Goal: Check status: Check status

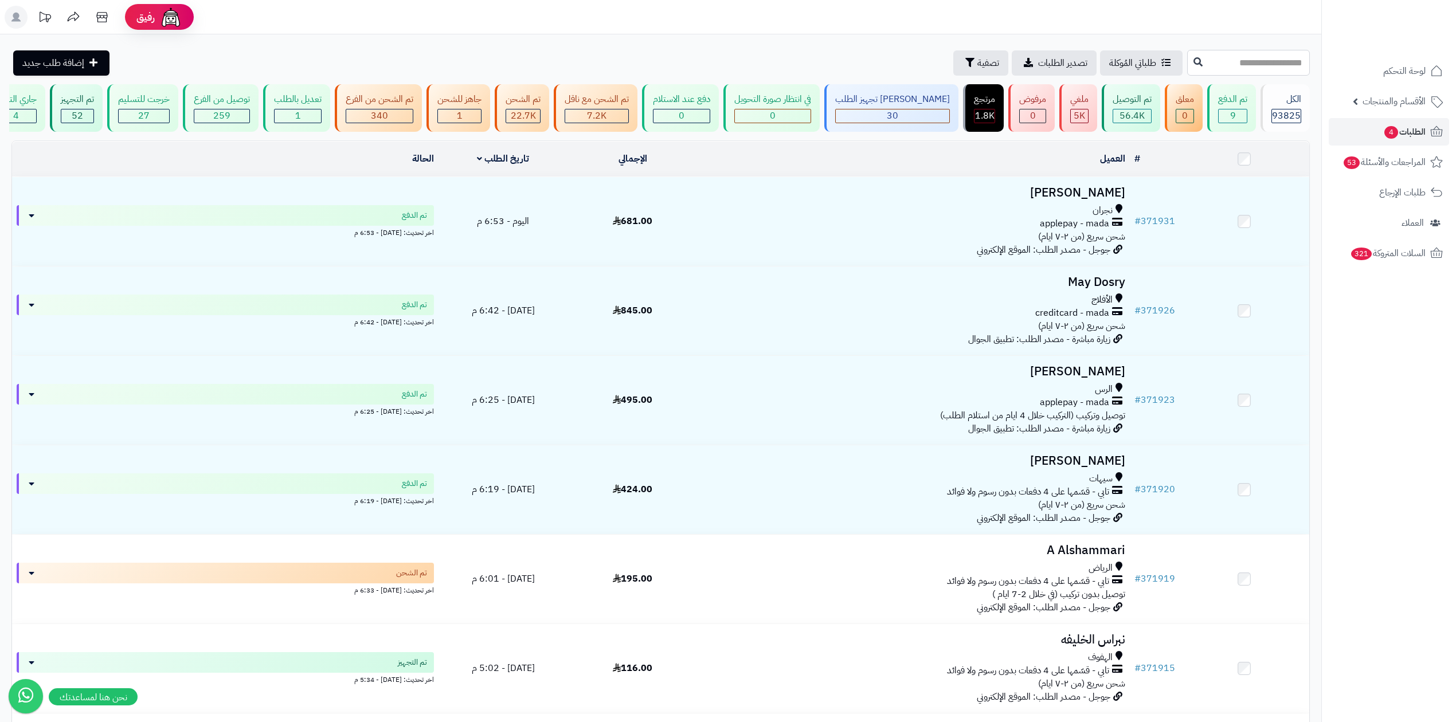
click at [1222, 69] on input "text" at bounding box center [1248, 63] width 123 height 26
click at [953, 56] on button "تصفية" at bounding box center [980, 62] width 55 height 25
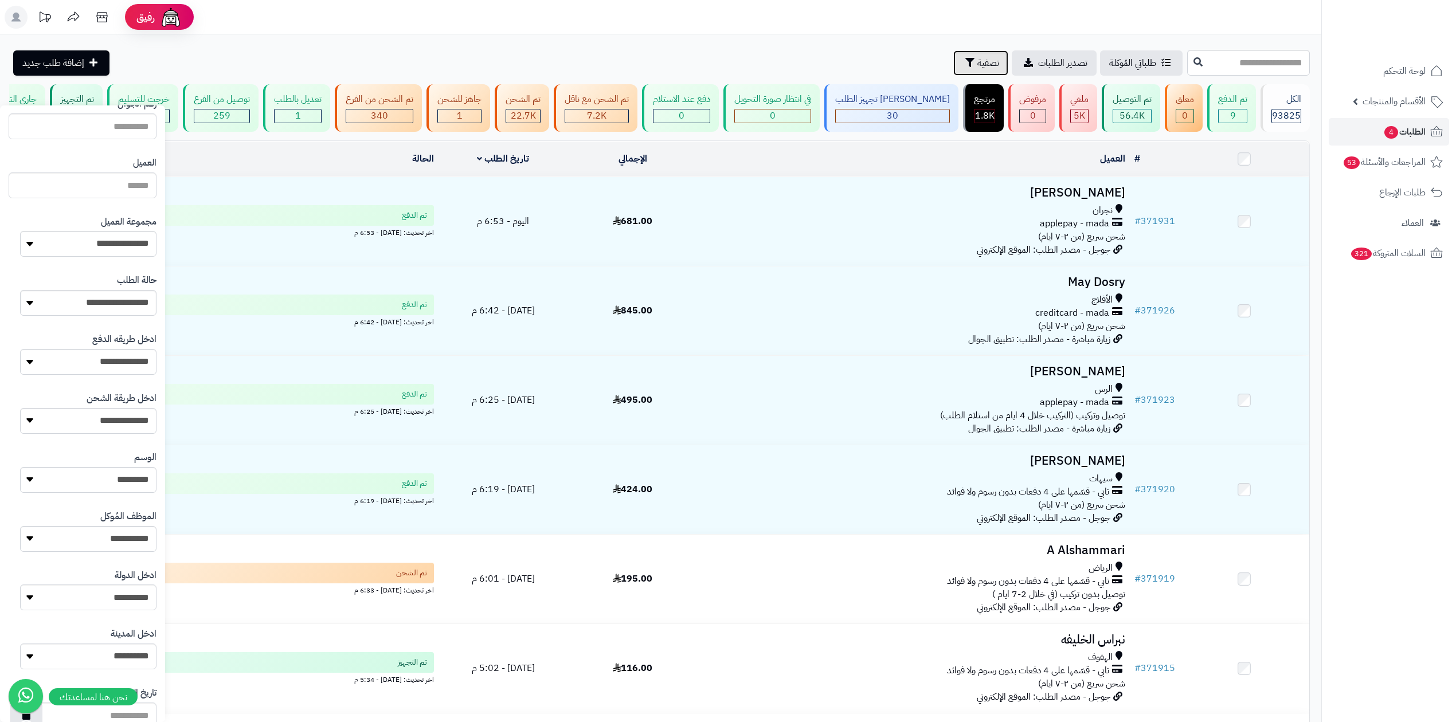
scroll to position [77, 0]
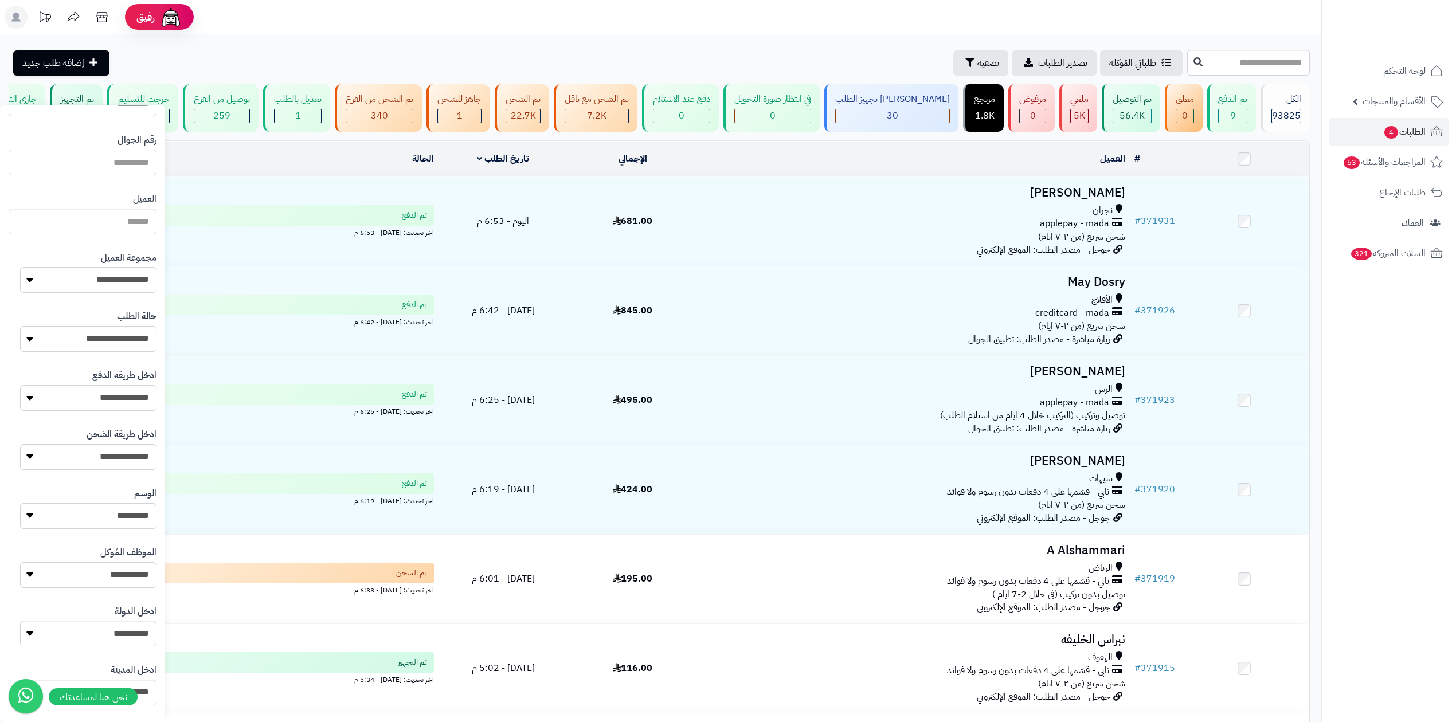
click at [139, 170] on input "text" at bounding box center [83, 163] width 148 height 26
paste input "*********"
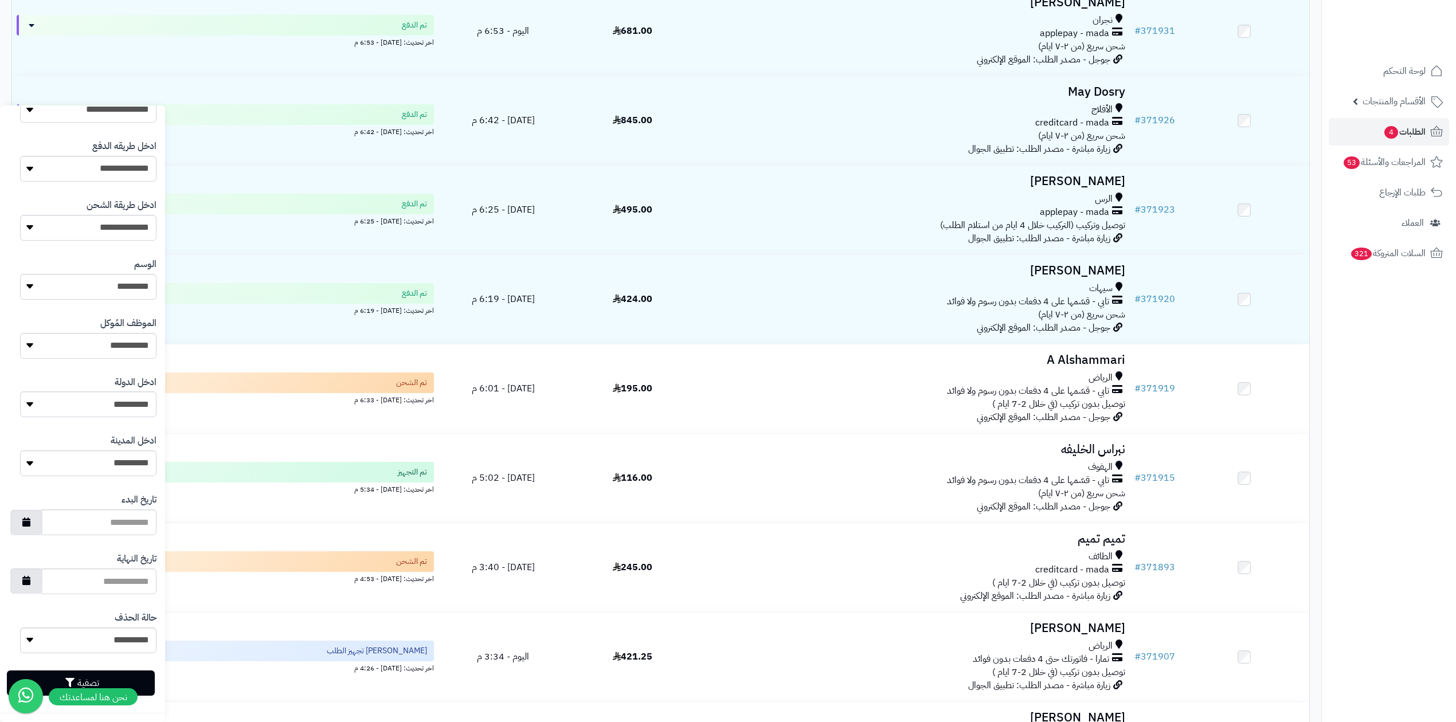
scroll to position [305, 0]
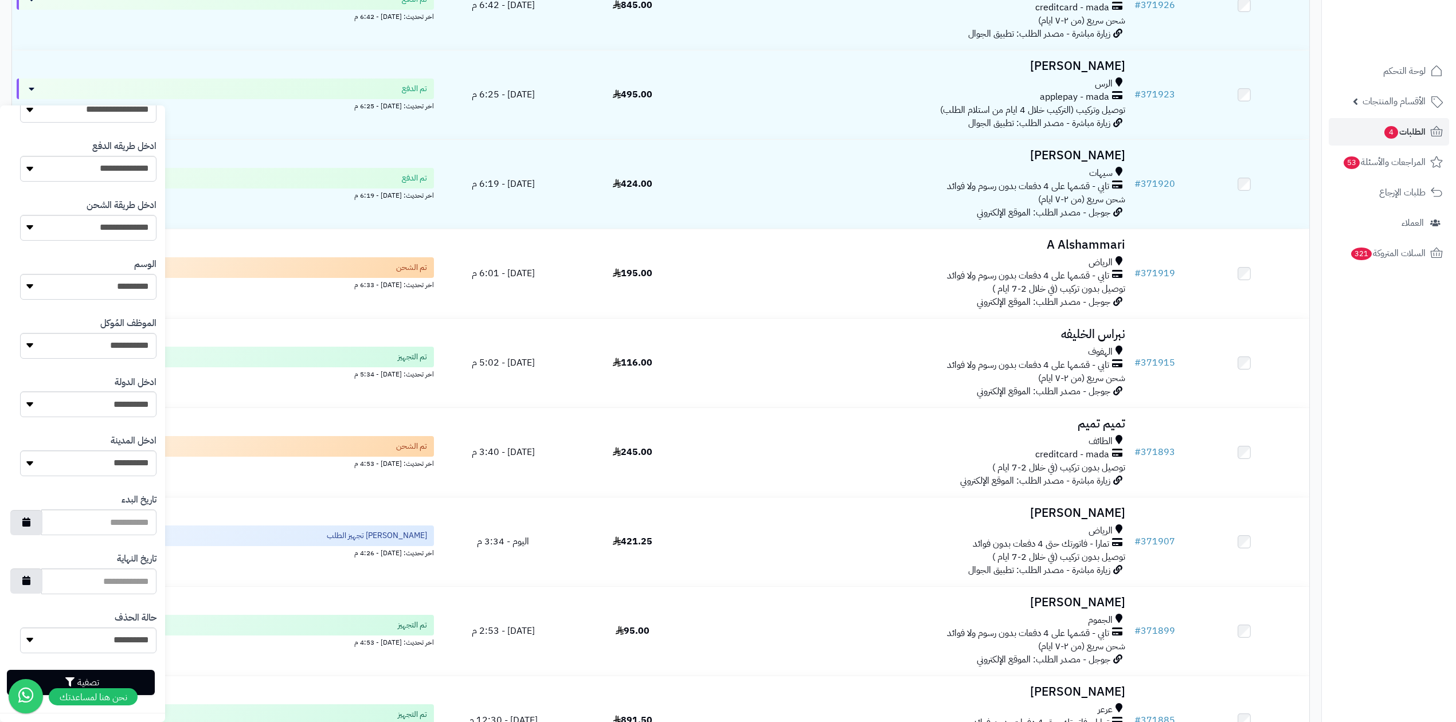
type input "*********"
click at [110, 674] on button "تصفية" at bounding box center [81, 682] width 148 height 25
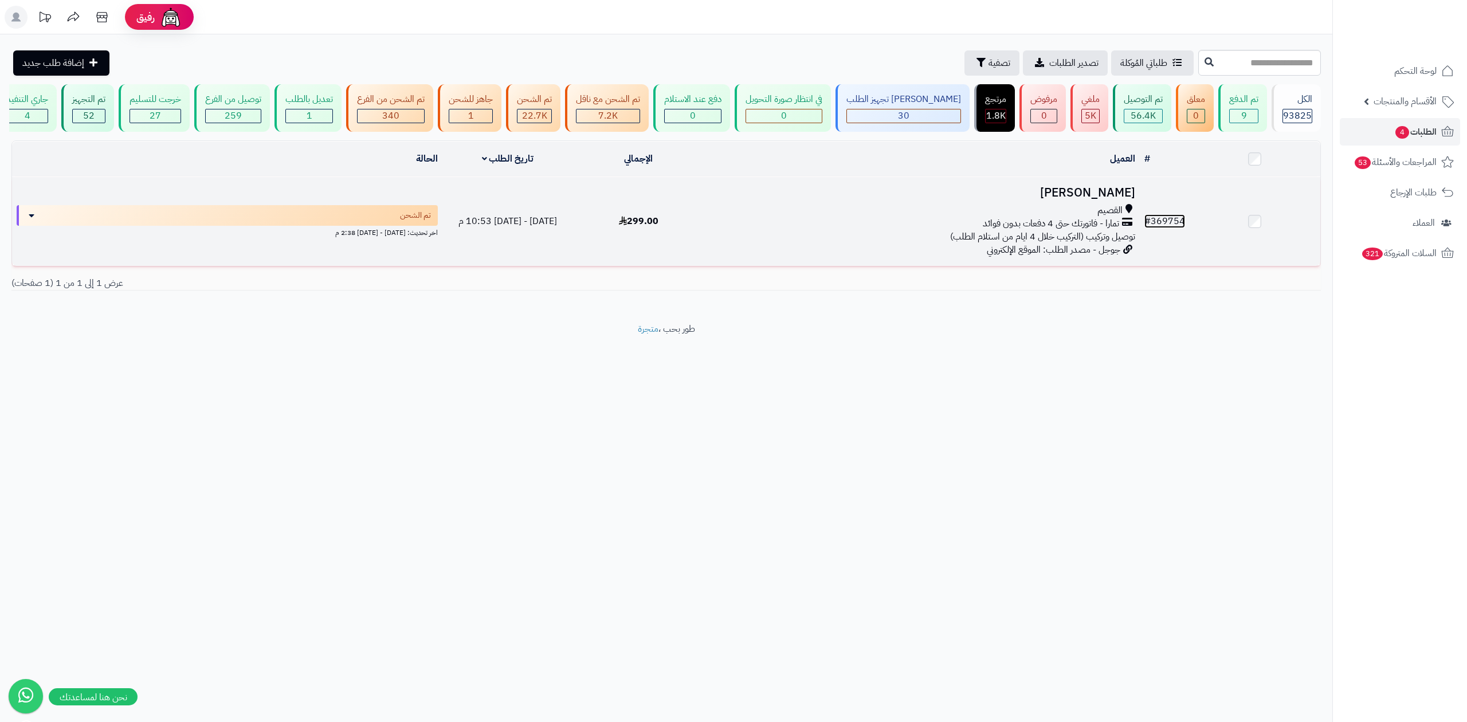
click at [1167, 219] on link "# 369754" at bounding box center [1164, 221] width 41 height 14
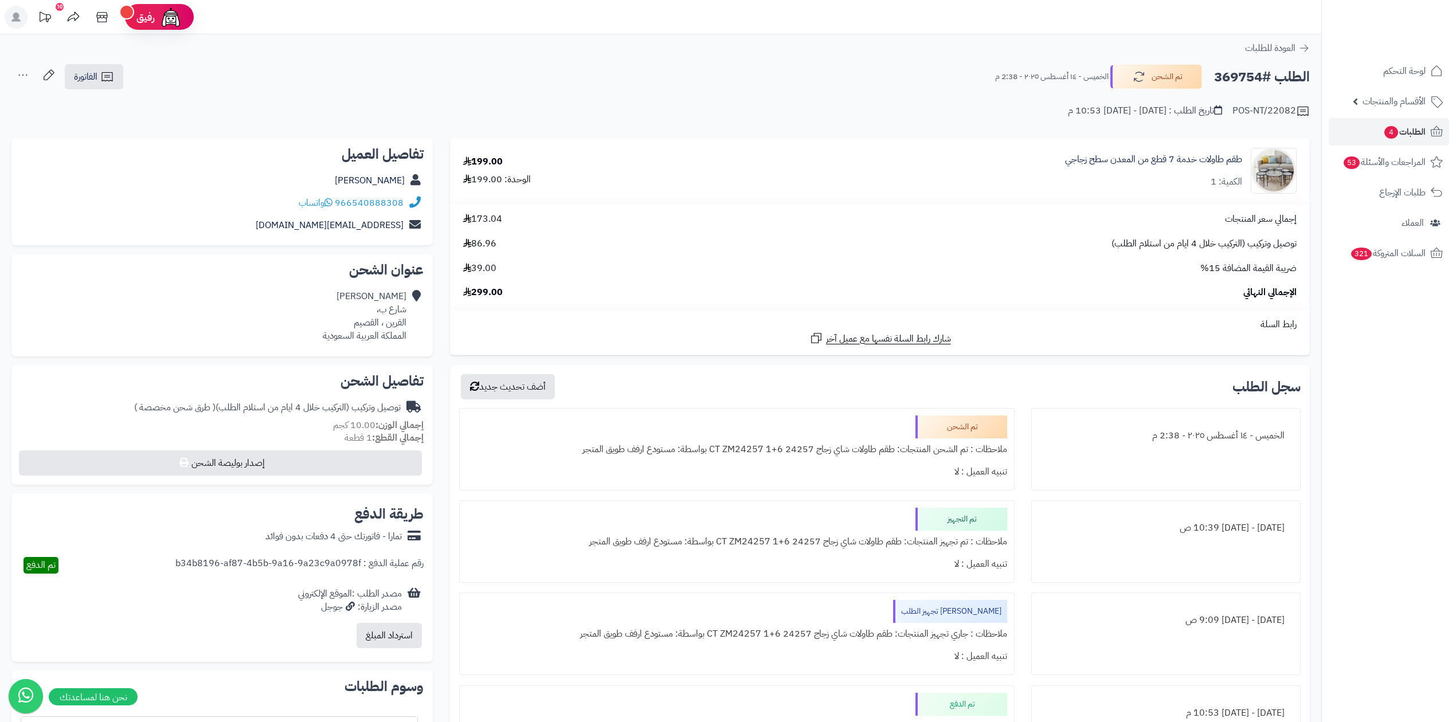
click at [1225, 79] on h2 "الطلب #369754" at bounding box center [1262, 76] width 96 height 23
copy h2 "369754"
